Goal: Task Accomplishment & Management: Complete application form

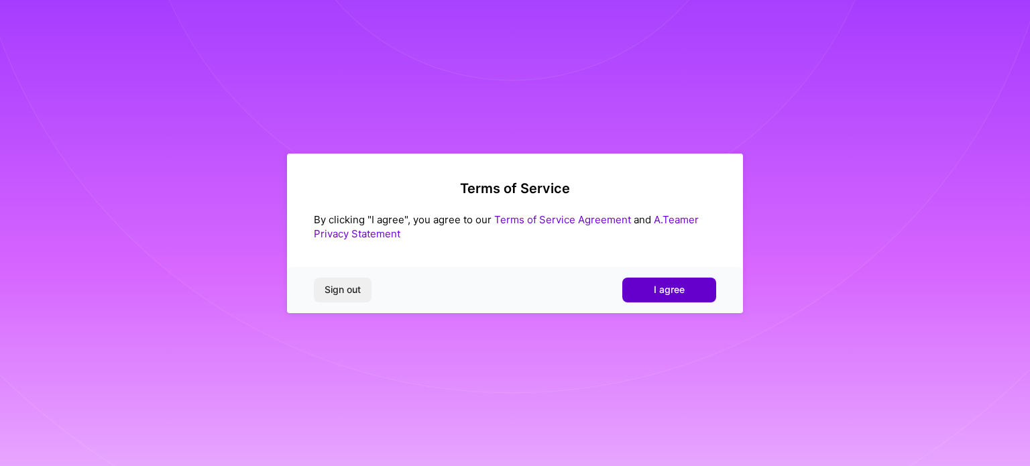
click at [700, 288] on button "I agree" at bounding box center [669, 290] width 94 height 24
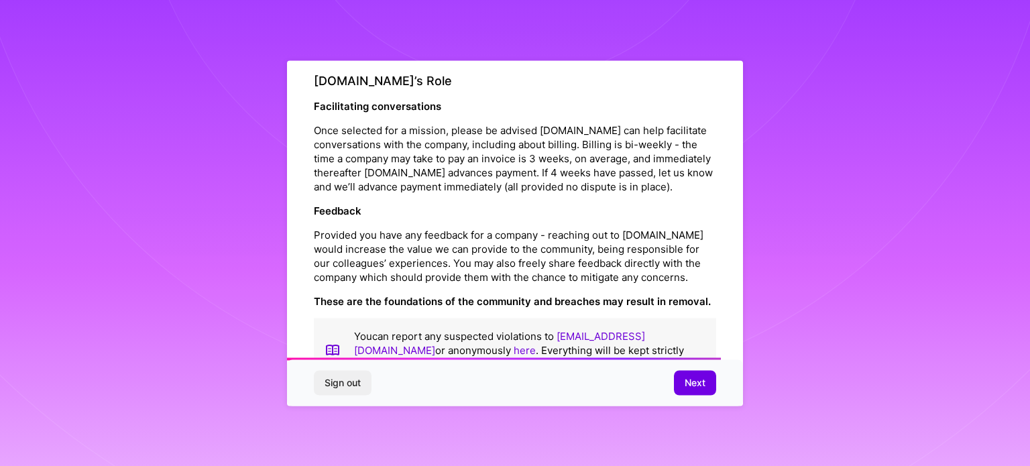
scroll to position [1492, 0]
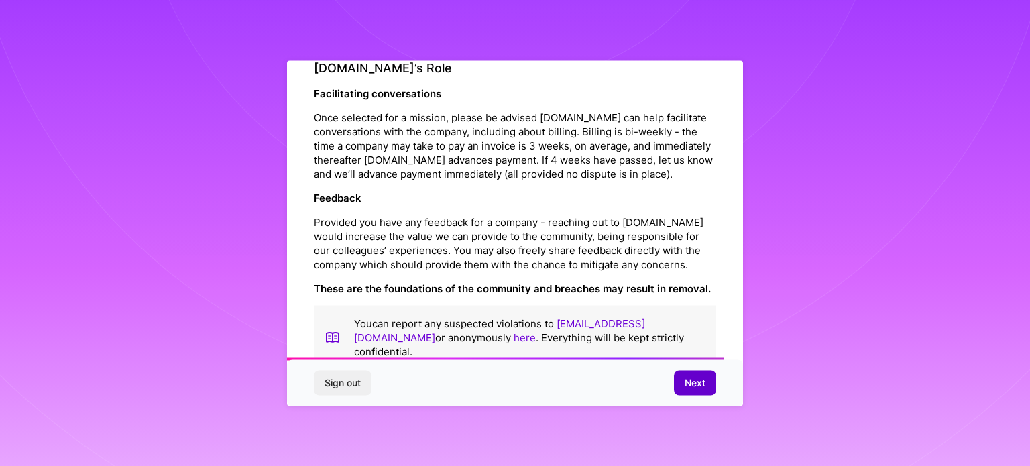
click at [702, 381] on span "Next" at bounding box center [695, 382] width 21 height 13
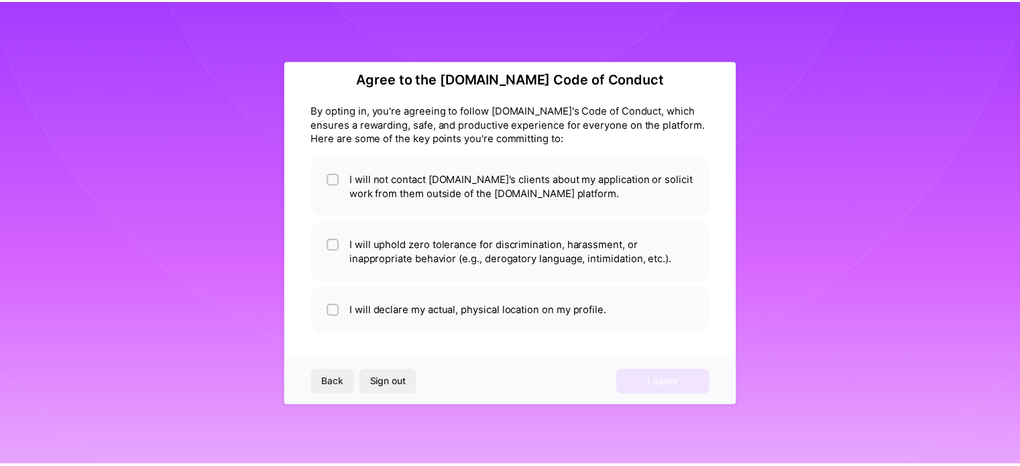
scroll to position [16, 0]
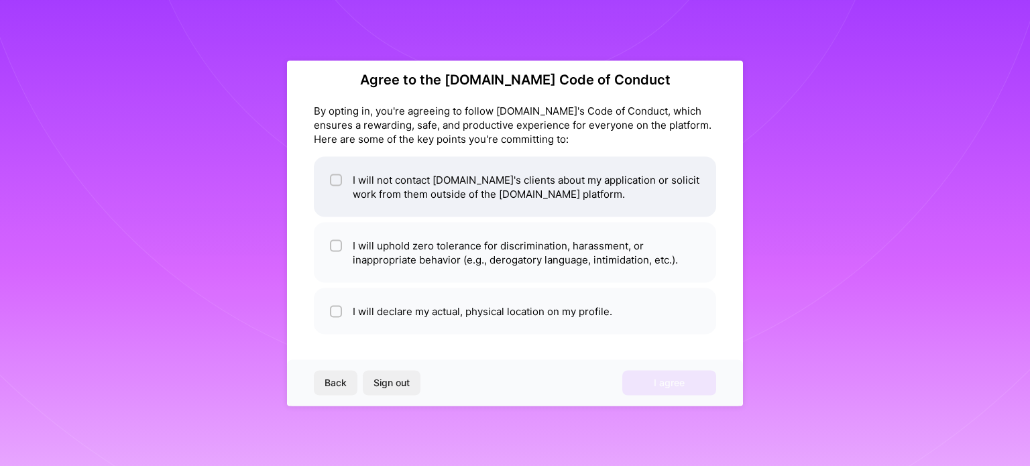
click at [339, 181] on input "checkbox" at bounding box center [337, 180] width 9 height 9
checkbox input "true"
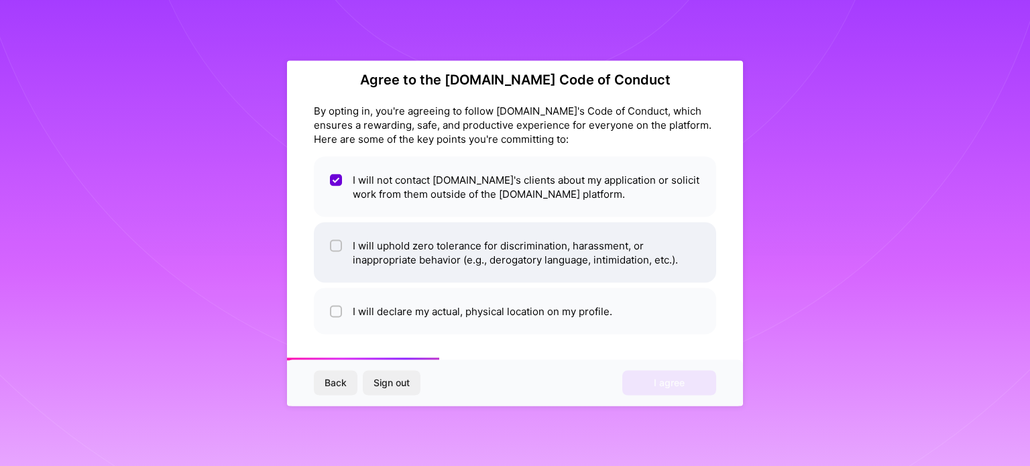
click at [338, 249] on input "checkbox" at bounding box center [337, 245] width 9 height 9
checkbox input "true"
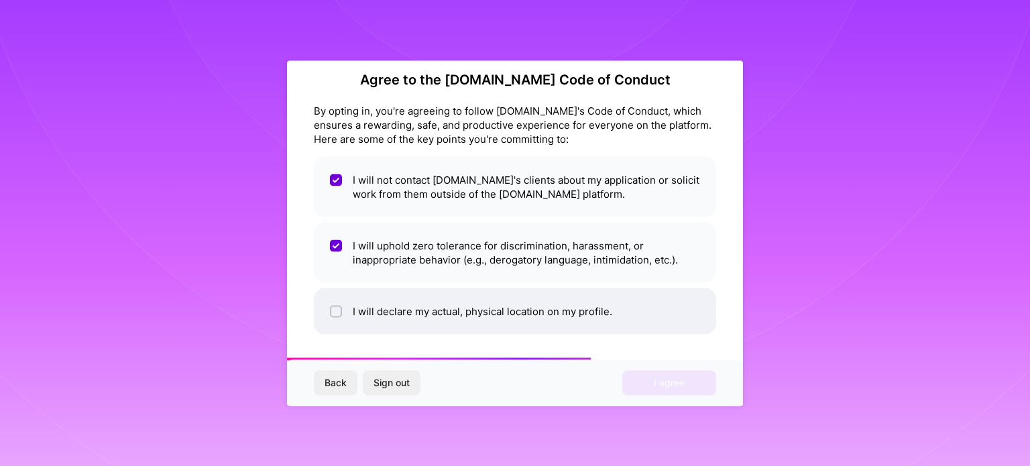
click at [333, 308] on input "checkbox" at bounding box center [337, 311] width 9 height 9
checkbox input "true"
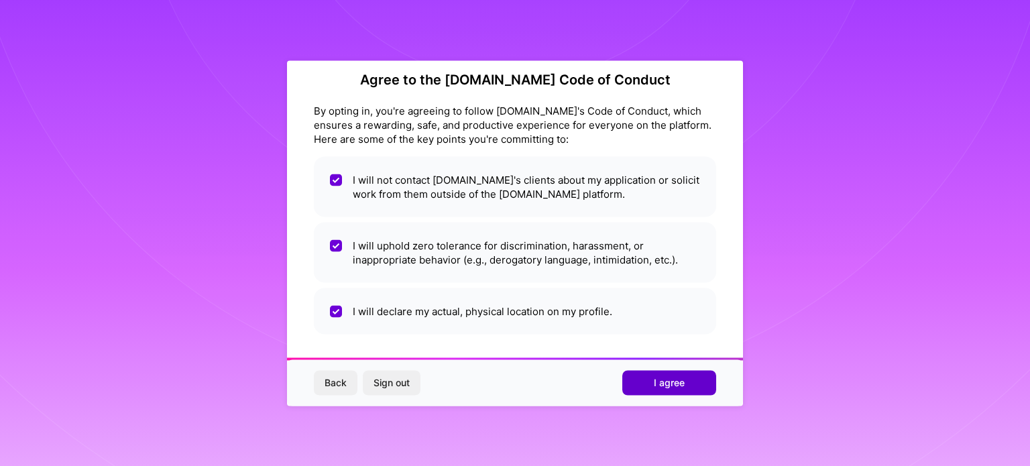
click at [679, 380] on span "I agree" at bounding box center [669, 382] width 31 height 13
